Goal: Information Seeking & Learning: Learn about a topic

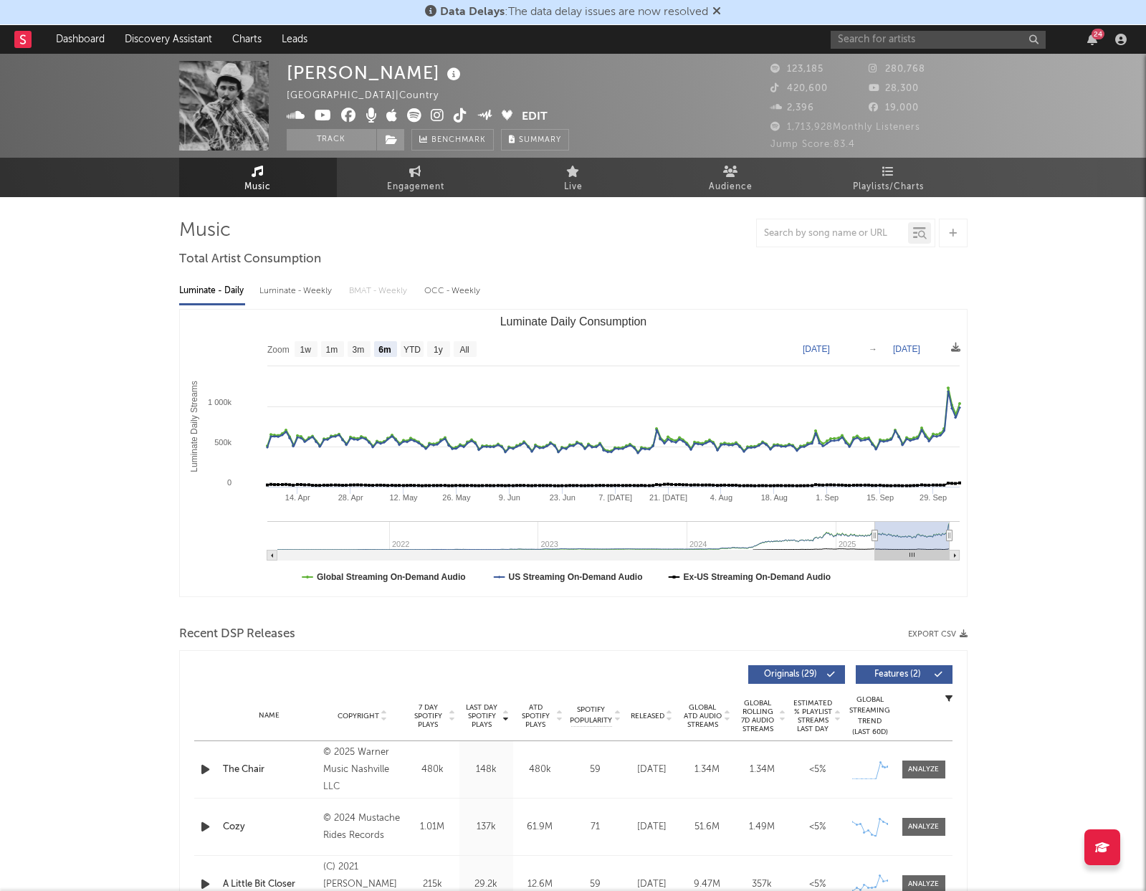
select select "6m"
click at [907, 48] on input "text" at bounding box center [938, 40] width 215 height 18
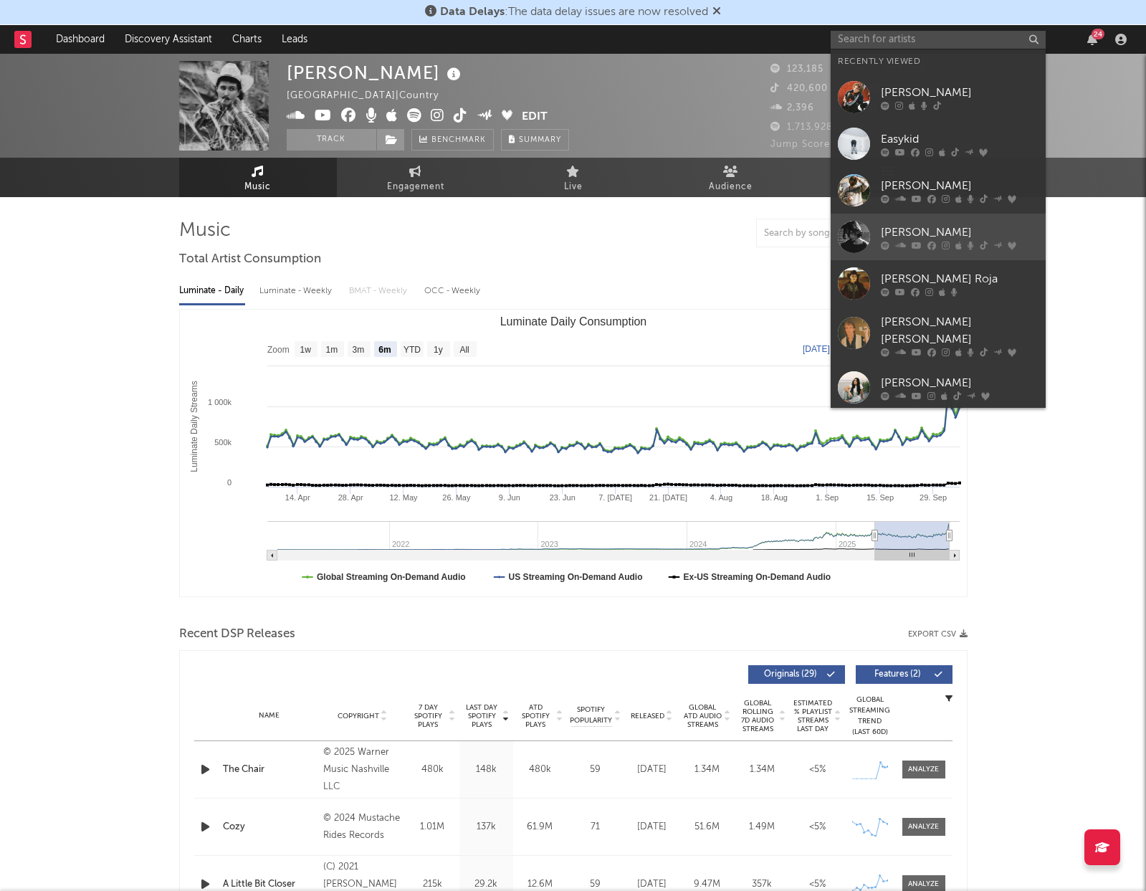
click at [918, 229] on div "[PERSON_NAME]" at bounding box center [960, 232] width 158 height 17
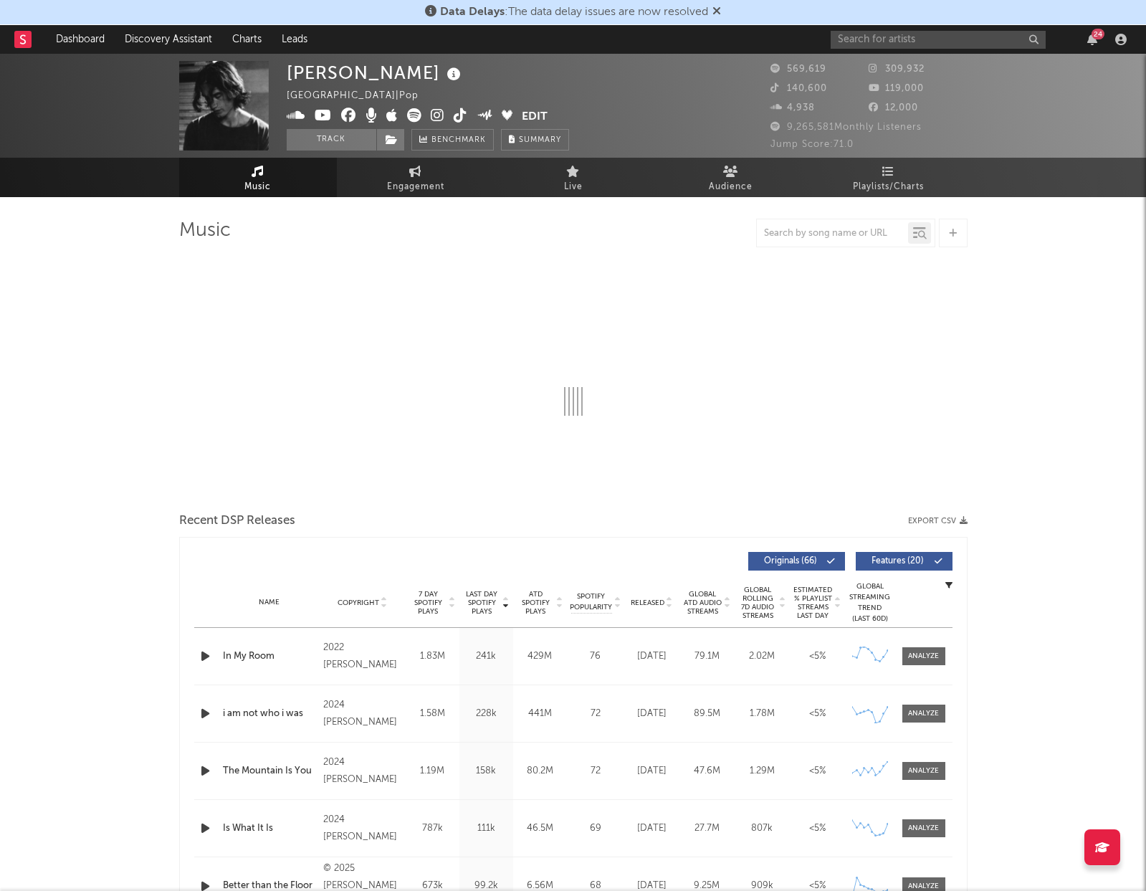
select select "6m"
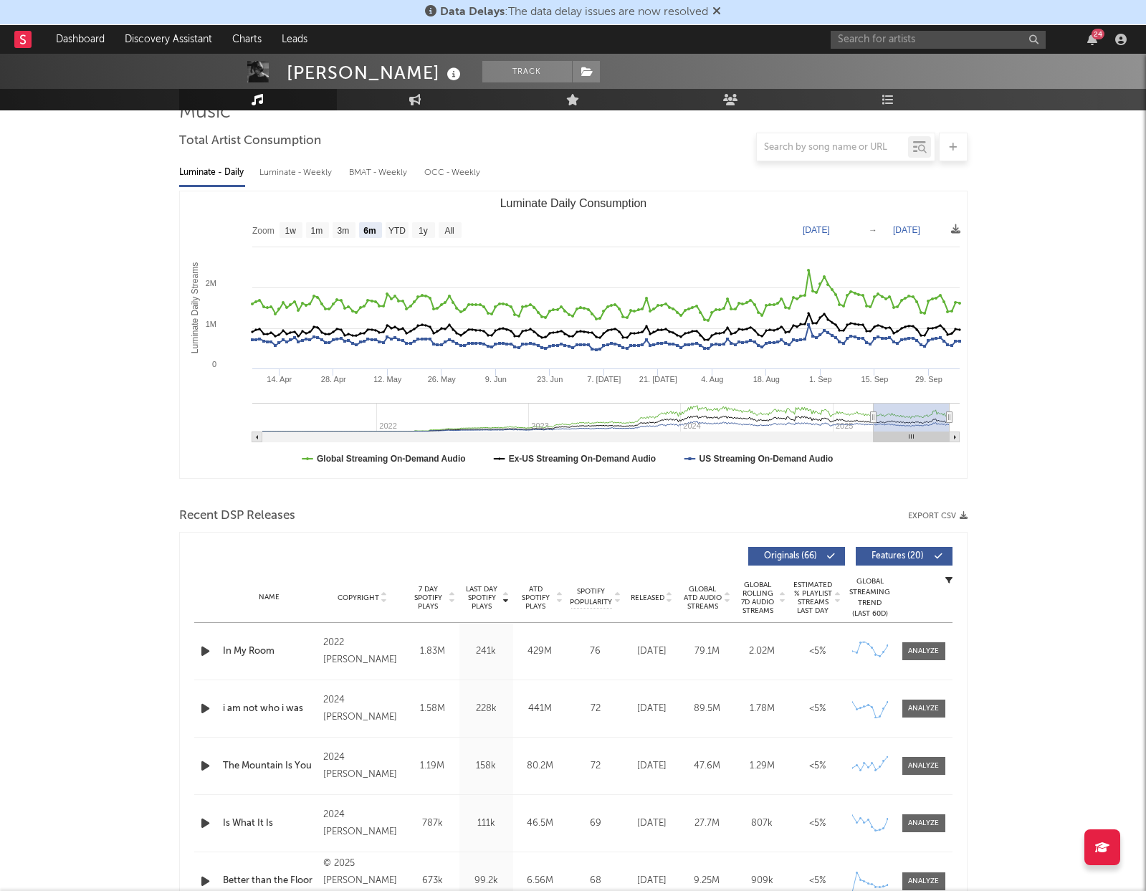
scroll to position [120, 0]
click at [440, 602] on span "7 Day Spotify Plays" at bounding box center [428, 596] width 38 height 26
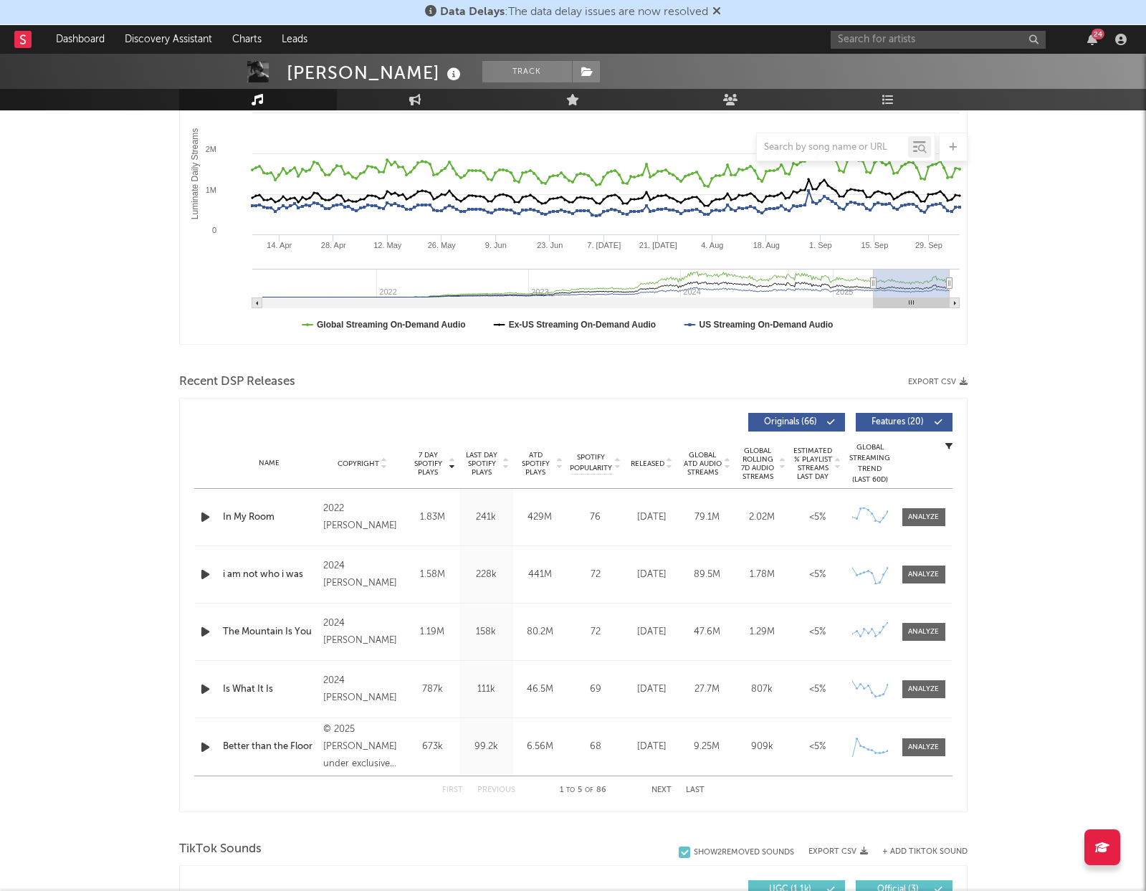
scroll to position [254, 0]
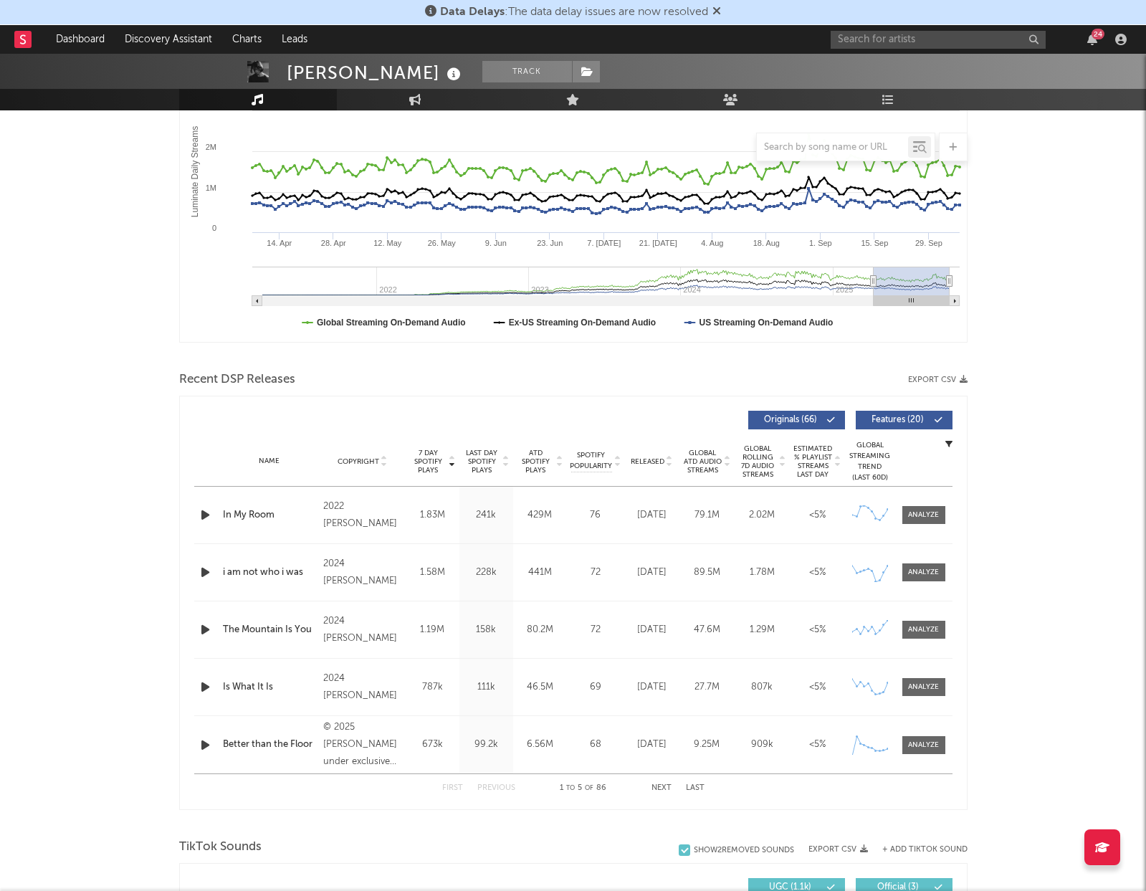
click at [661, 786] on button "Next" at bounding box center [662, 788] width 20 height 8
click at [491, 784] on button "Previous" at bounding box center [496, 788] width 38 height 8
click at [656, 785] on button "Next" at bounding box center [662, 788] width 20 height 8
click at [654, 786] on button "Next" at bounding box center [662, 788] width 20 height 8
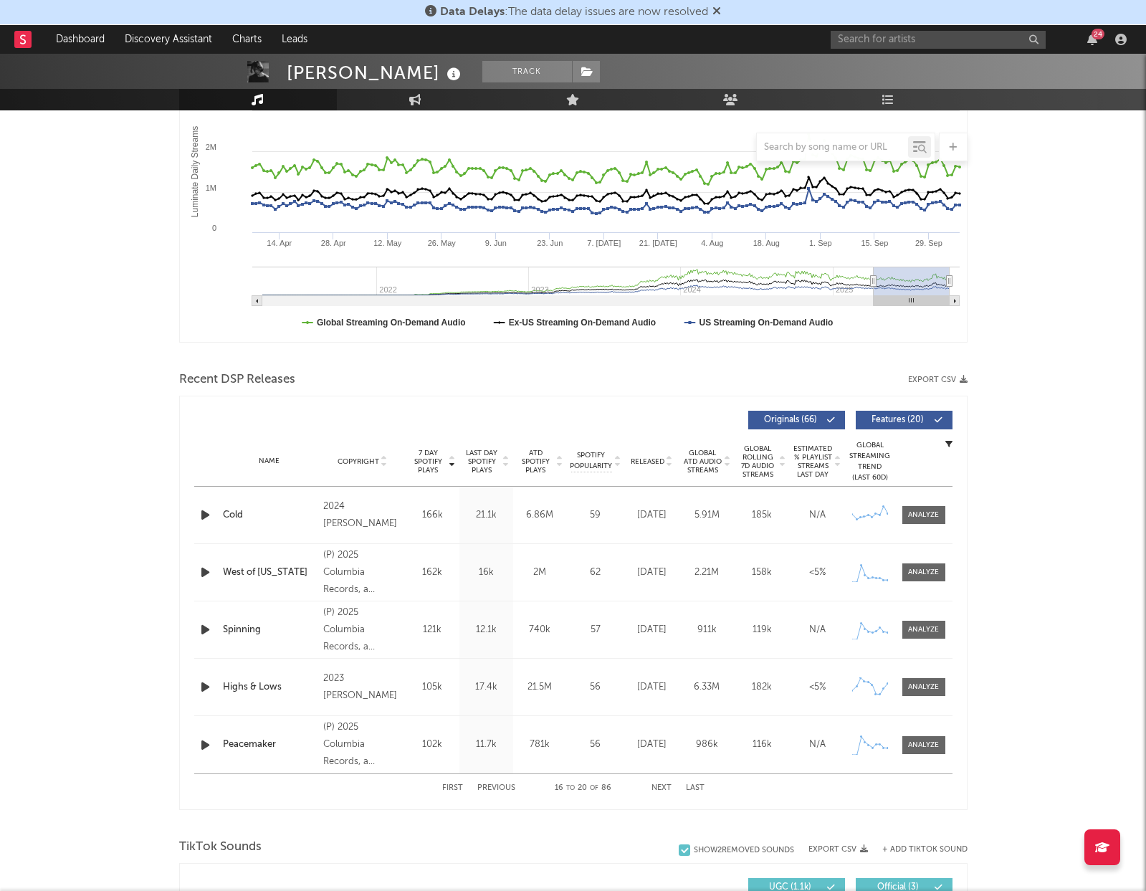
click at [654, 785] on button "Next" at bounding box center [662, 788] width 20 height 8
click at [655, 783] on div "First Previous 21 to 25 of 86 Next Last" at bounding box center [573, 788] width 262 height 28
click at [660, 788] on button "Next" at bounding box center [662, 788] width 20 height 8
click at [449, 788] on button "First" at bounding box center [452, 788] width 21 height 8
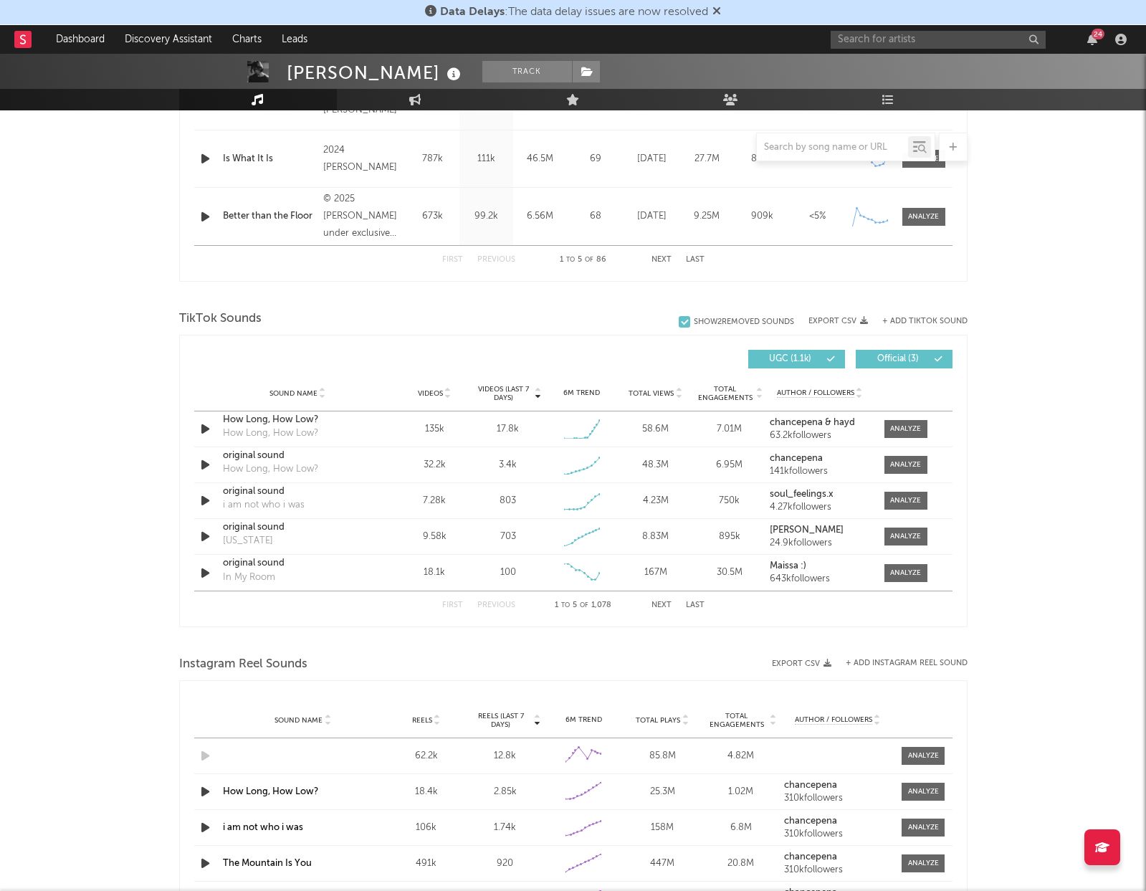
scroll to position [578, 0]
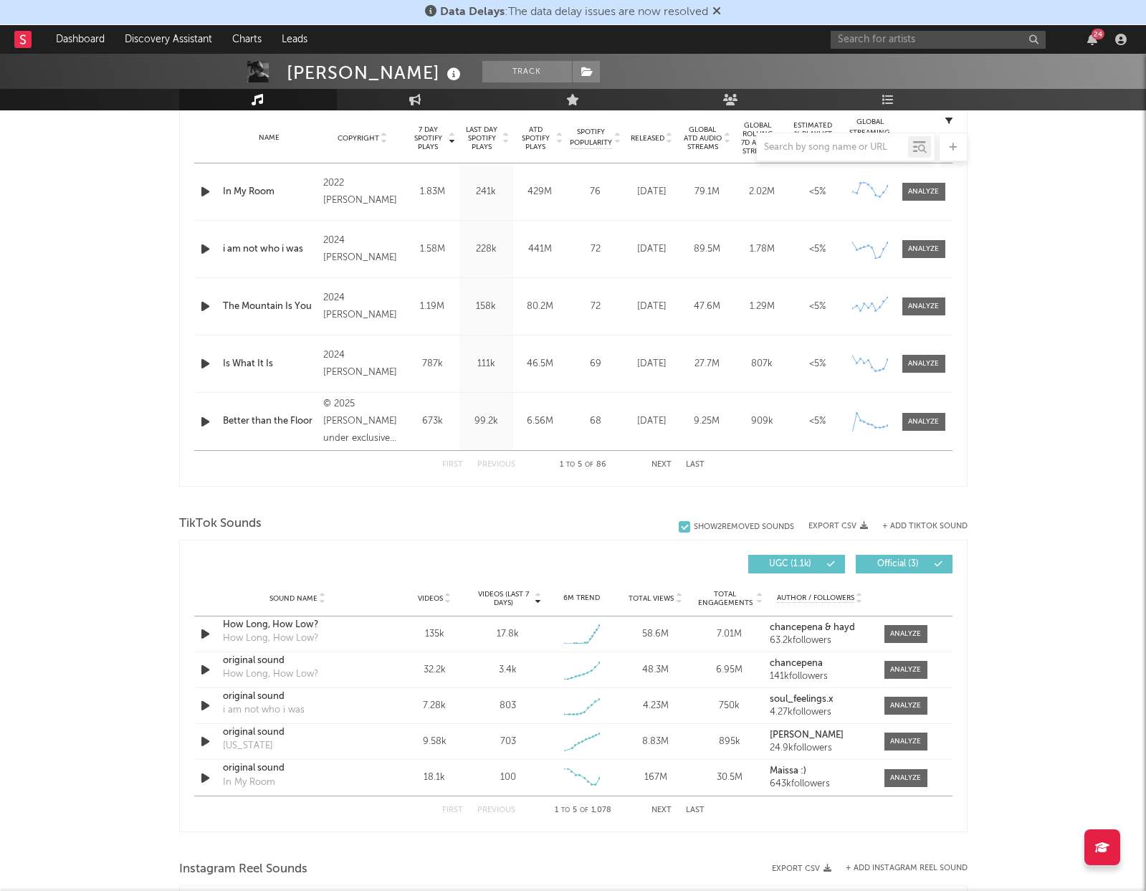
click at [654, 811] on button "Next" at bounding box center [662, 810] width 20 height 8
click at [898, 634] on div at bounding box center [905, 634] width 31 height 11
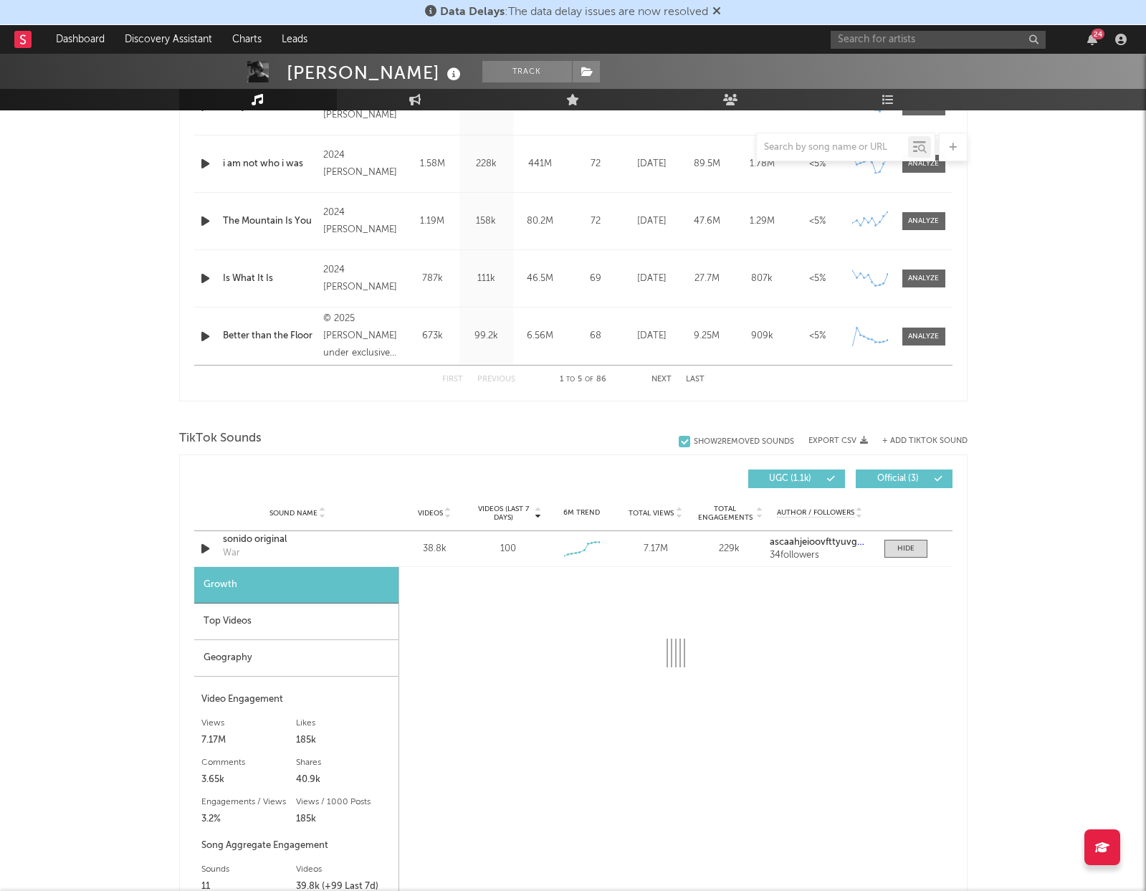
scroll to position [710, 0]
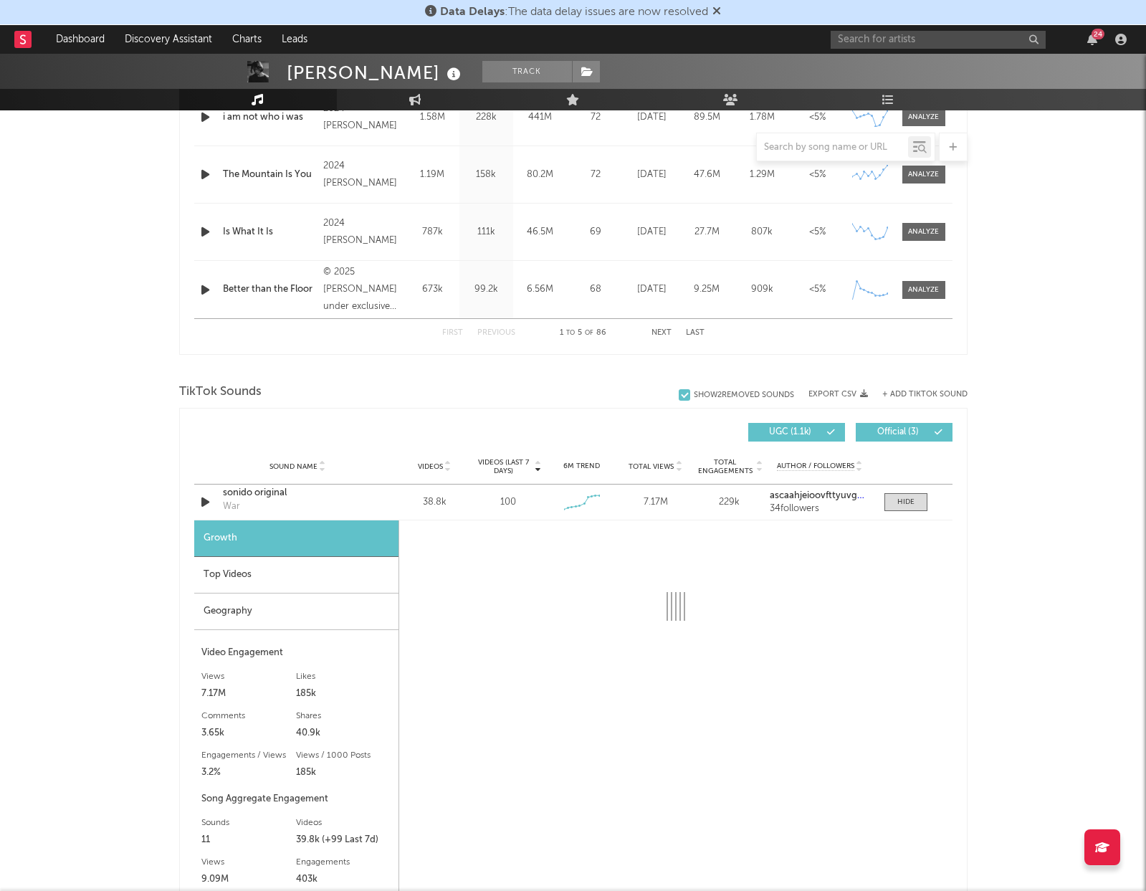
select select "6m"
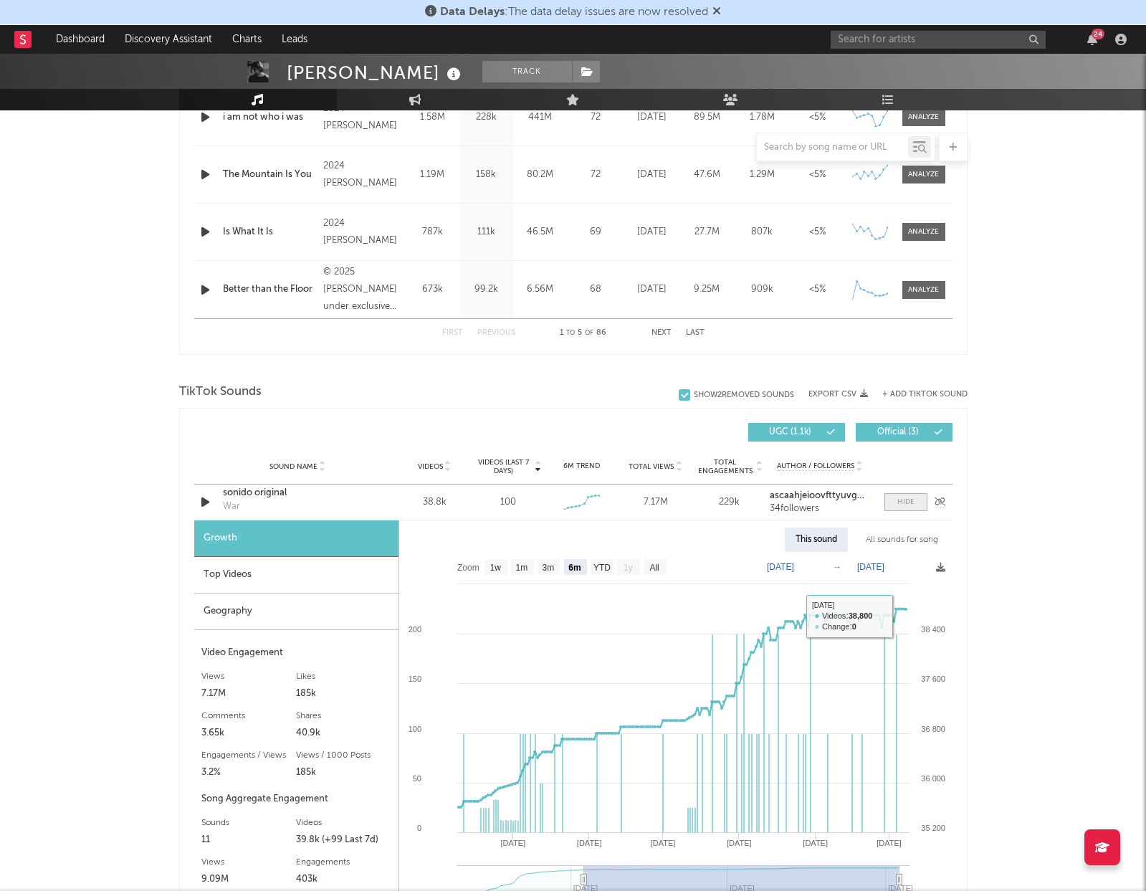
click at [907, 503] on div at bounding box center [905, 502] width 17 height 11
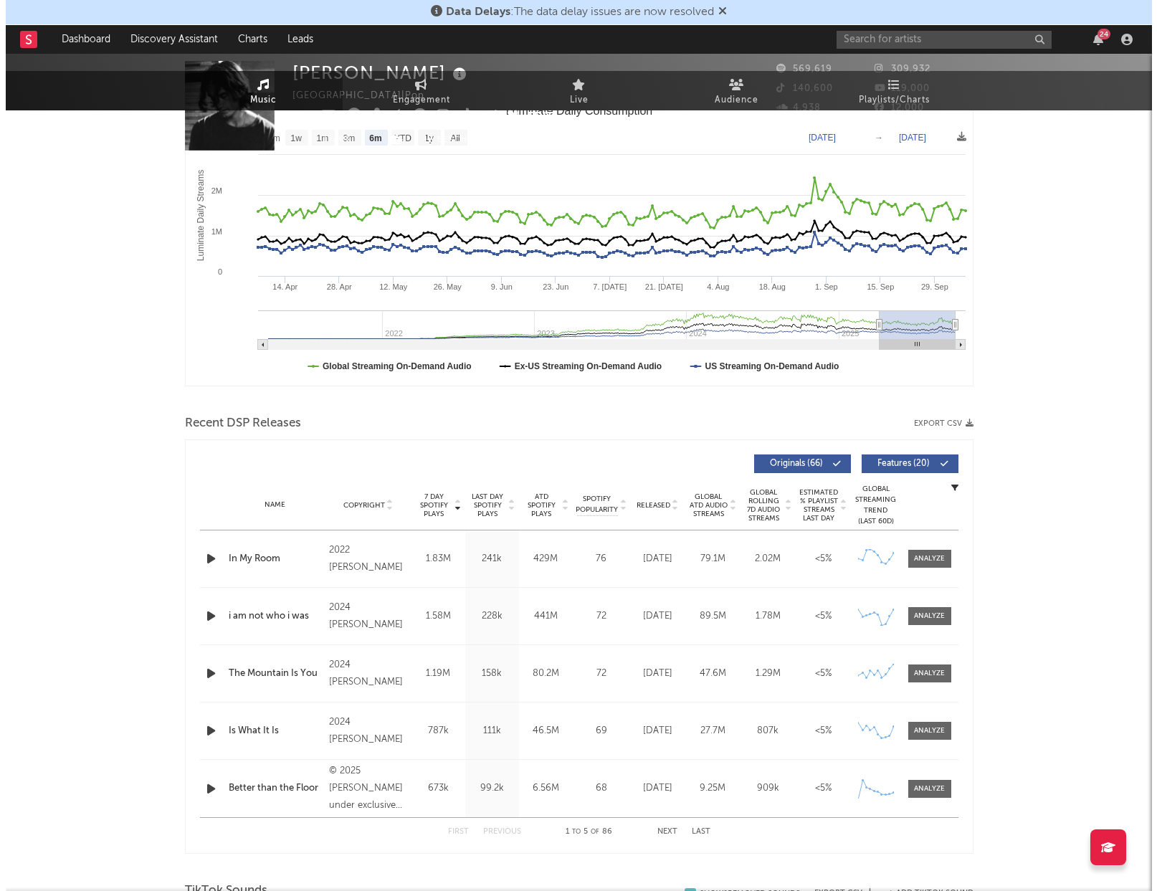
scroll to position [0, 0]
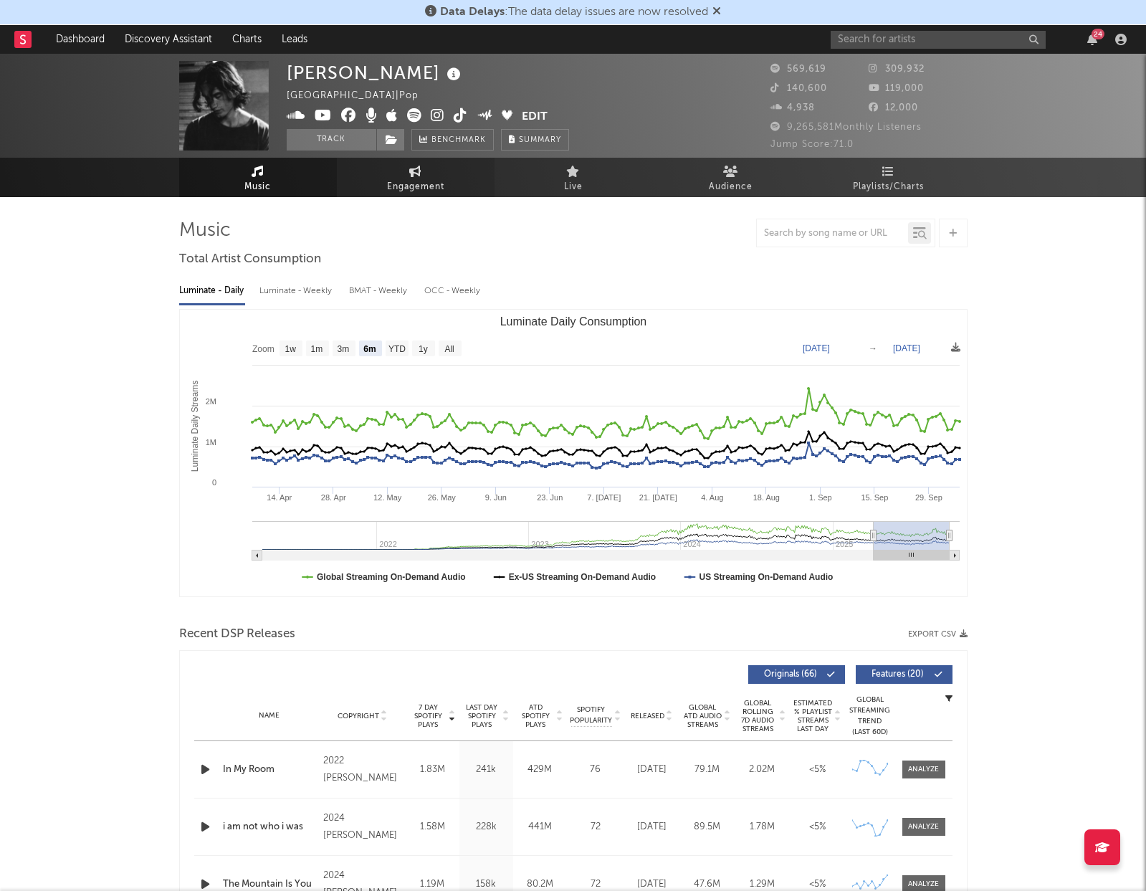
click at [471, 169] on link "Engagement" at bounding box center [416, 177] width 158 height 39
select select "1w"
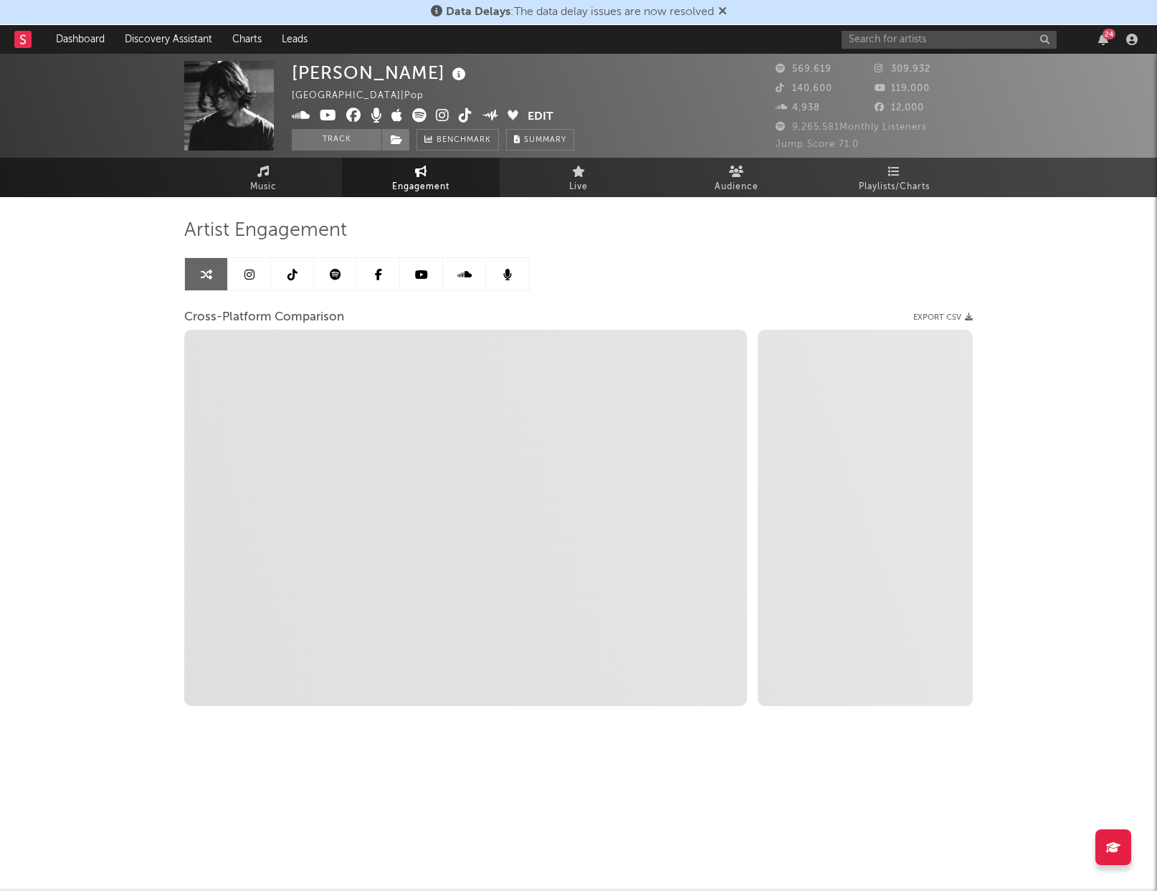
select select "1m"
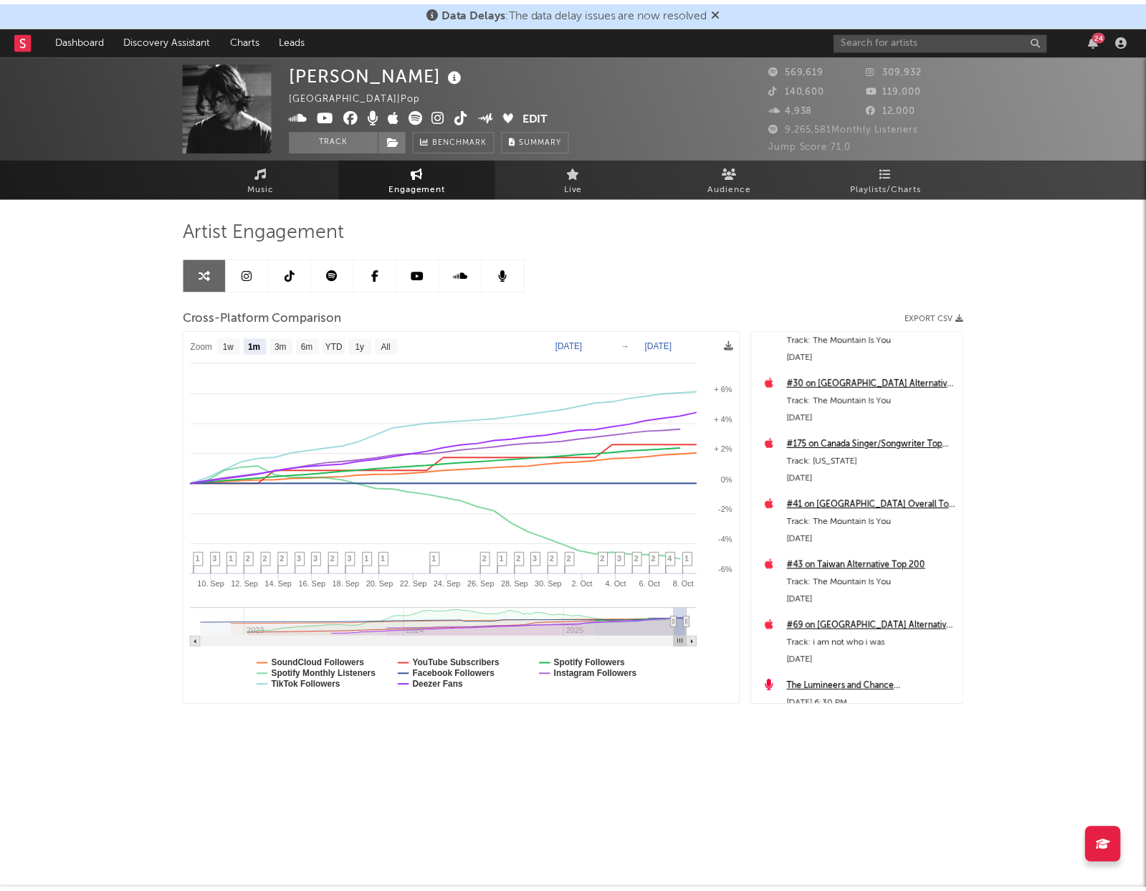
scroll to position [277, 0]
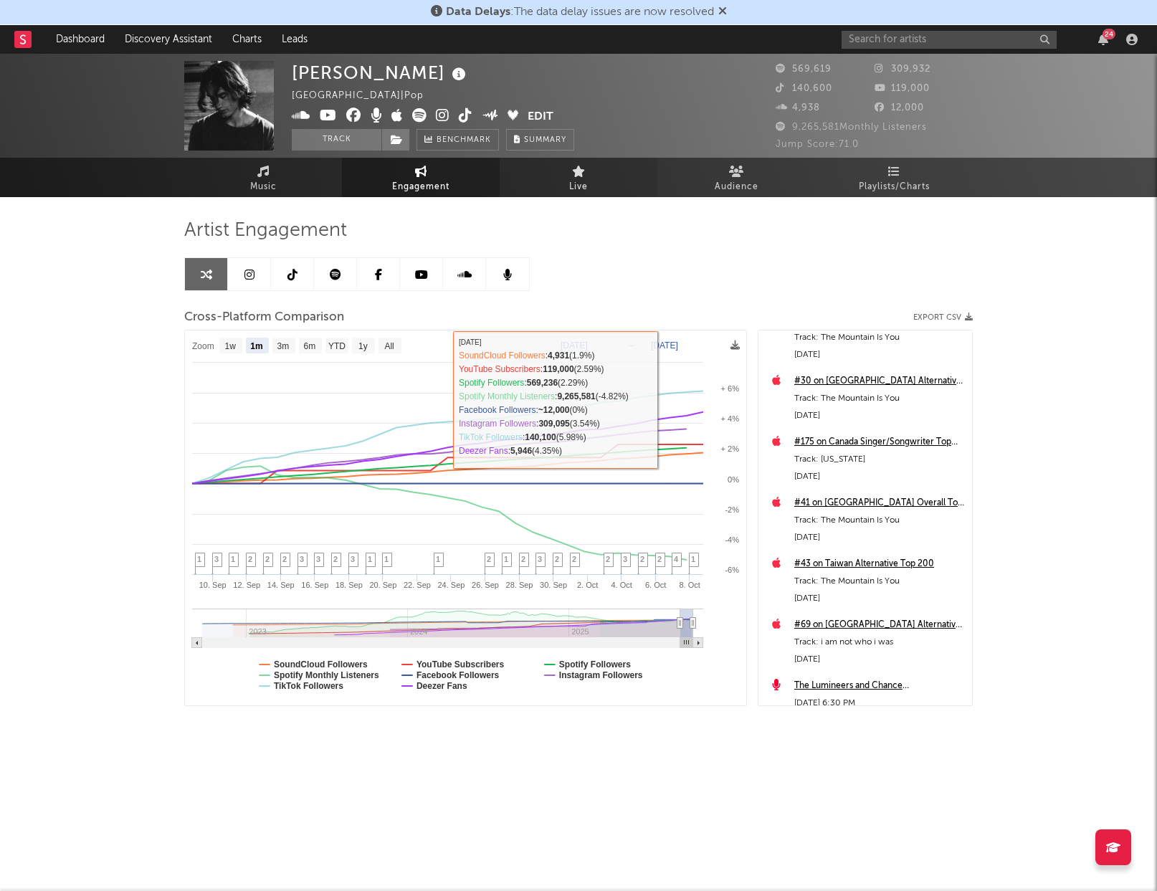
click at [596, 171] on link "Live" at bounding box center [579, 177] width 158 height 39
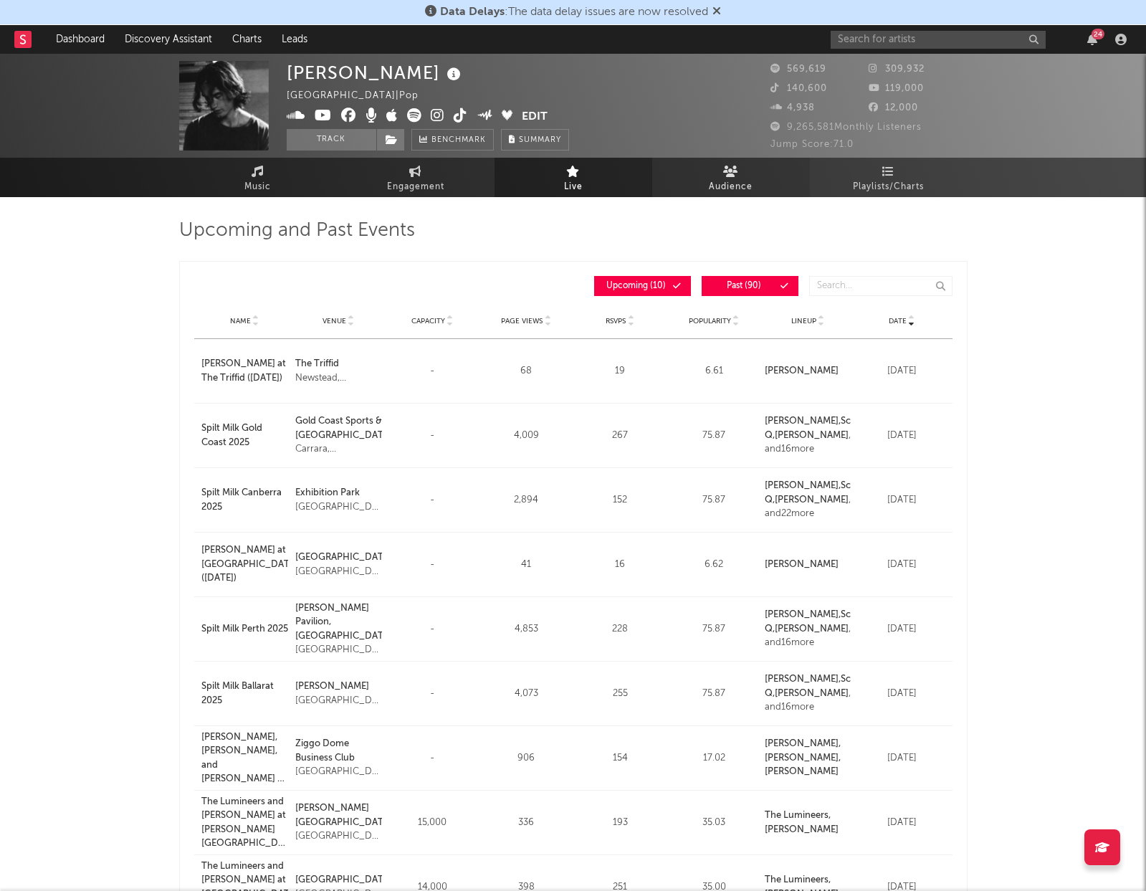
click at [720, 192] on span "Audience" at bounding box center [731, 186] width 44 height 17
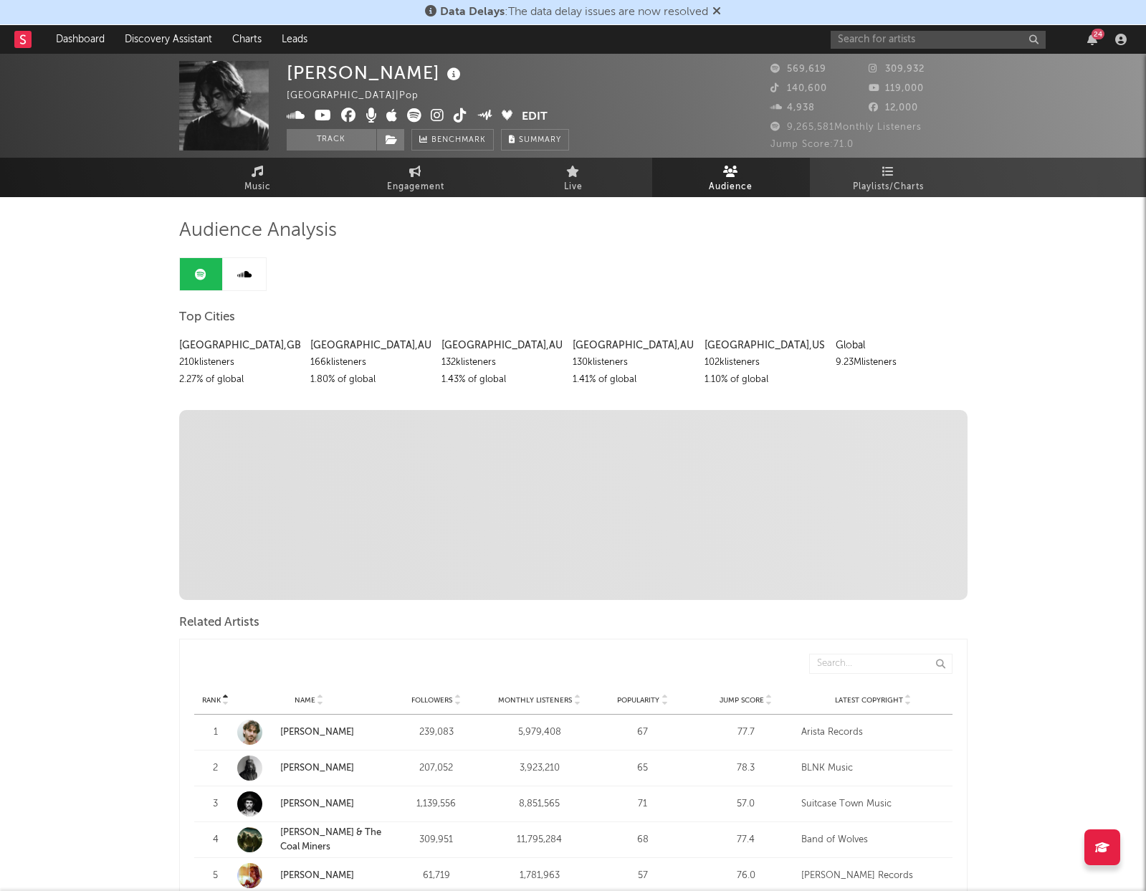
click at [1082, 36] on div "24" at bounding box center [1093, 39] width 22 height 11
click at [1091, 41] on icon "button" at bounding box center [1092, 39] width 10 height 11
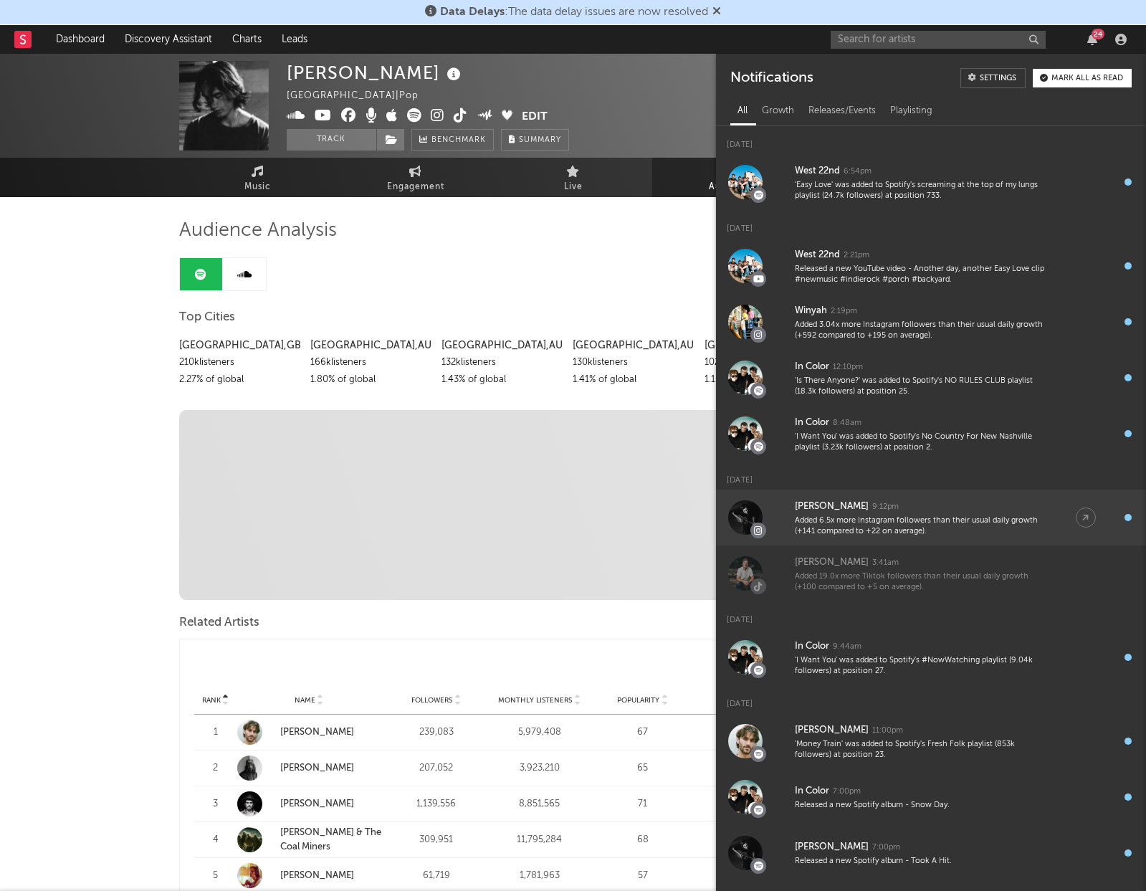
click at [869, 501] on div "[PERSON_NAME]" at bounding box center [832, 506] width 74 height 17
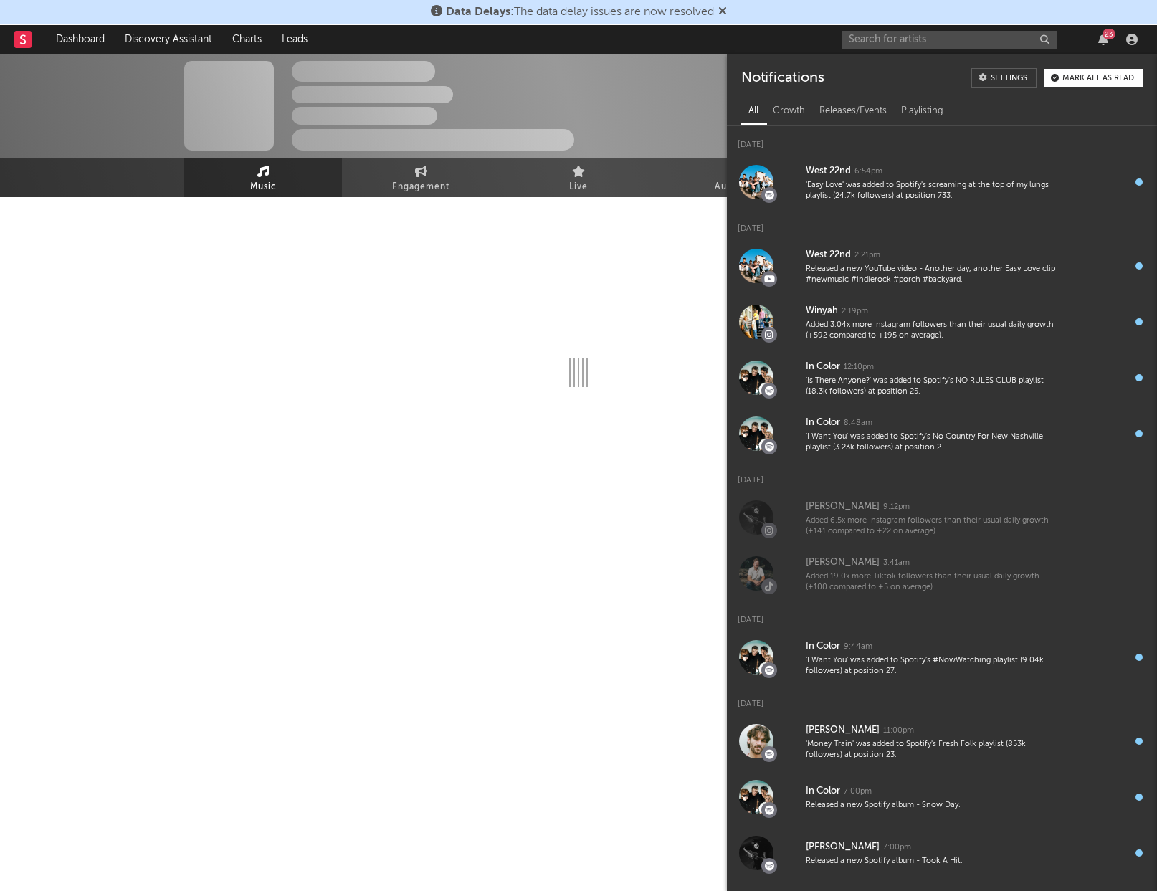
select select "1w"
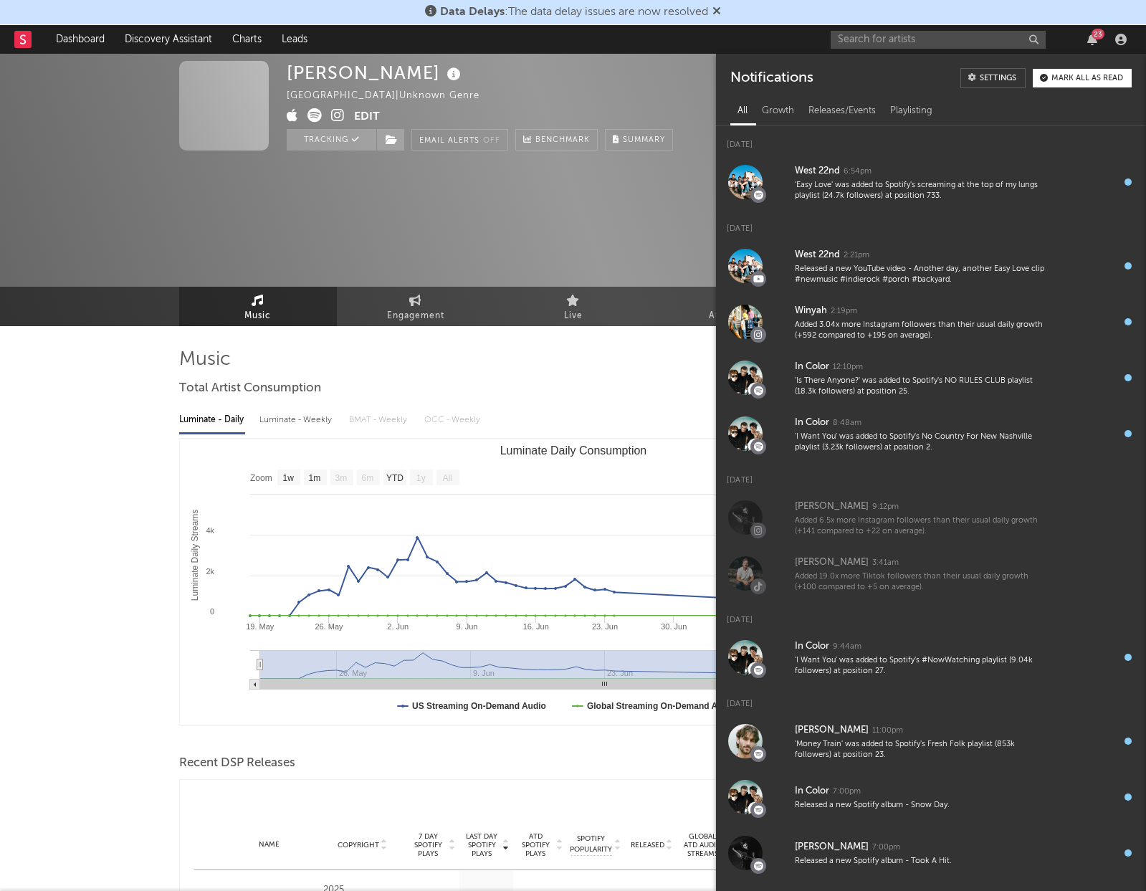
click at [1102, 41] on div "23" at bounding box center [1093, 39] width 22 height 11
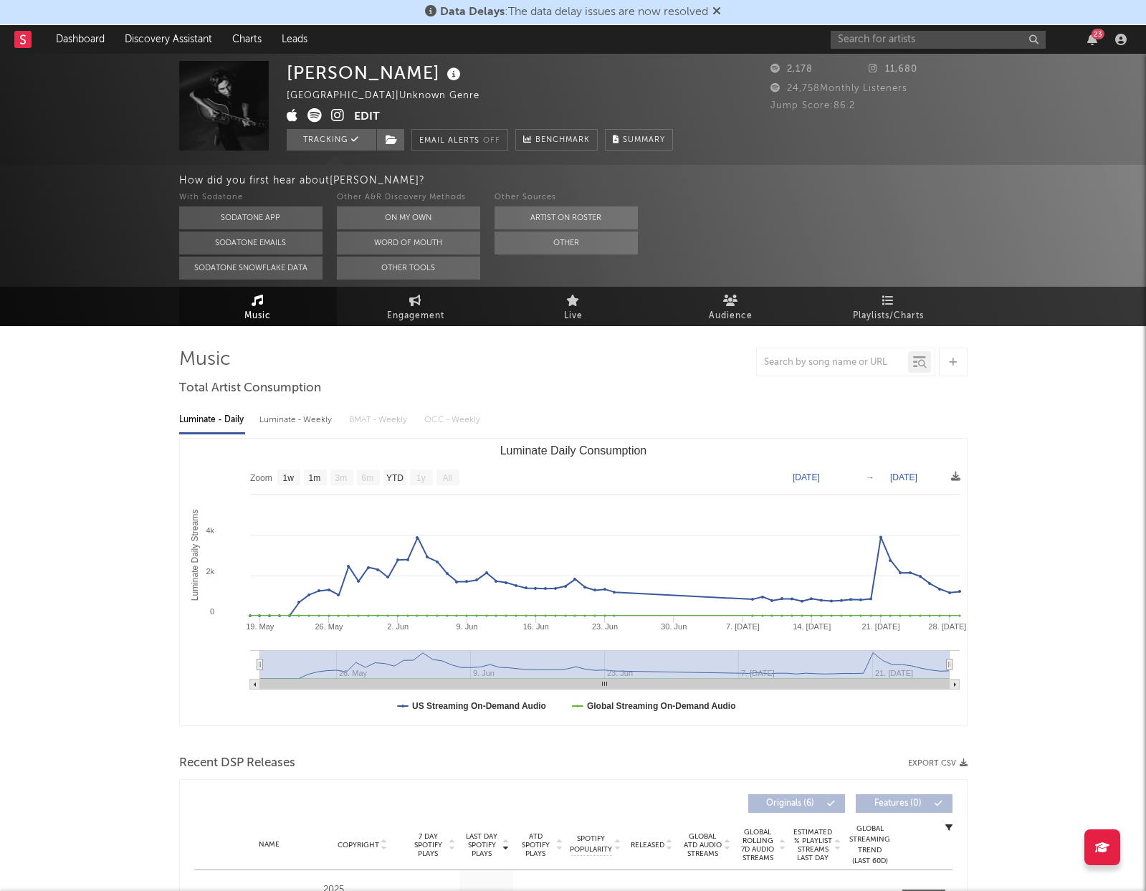
click at [1064, 431] on div "[PERSON_NAME] [GEOGRAPHIC_DATA] | Unknown Genre Edit Tracking Email Alerts Off …" at bounding box center [573, 821] width 1146 height 1535
